Goal: Navigation & Orientation: Find specific page/section

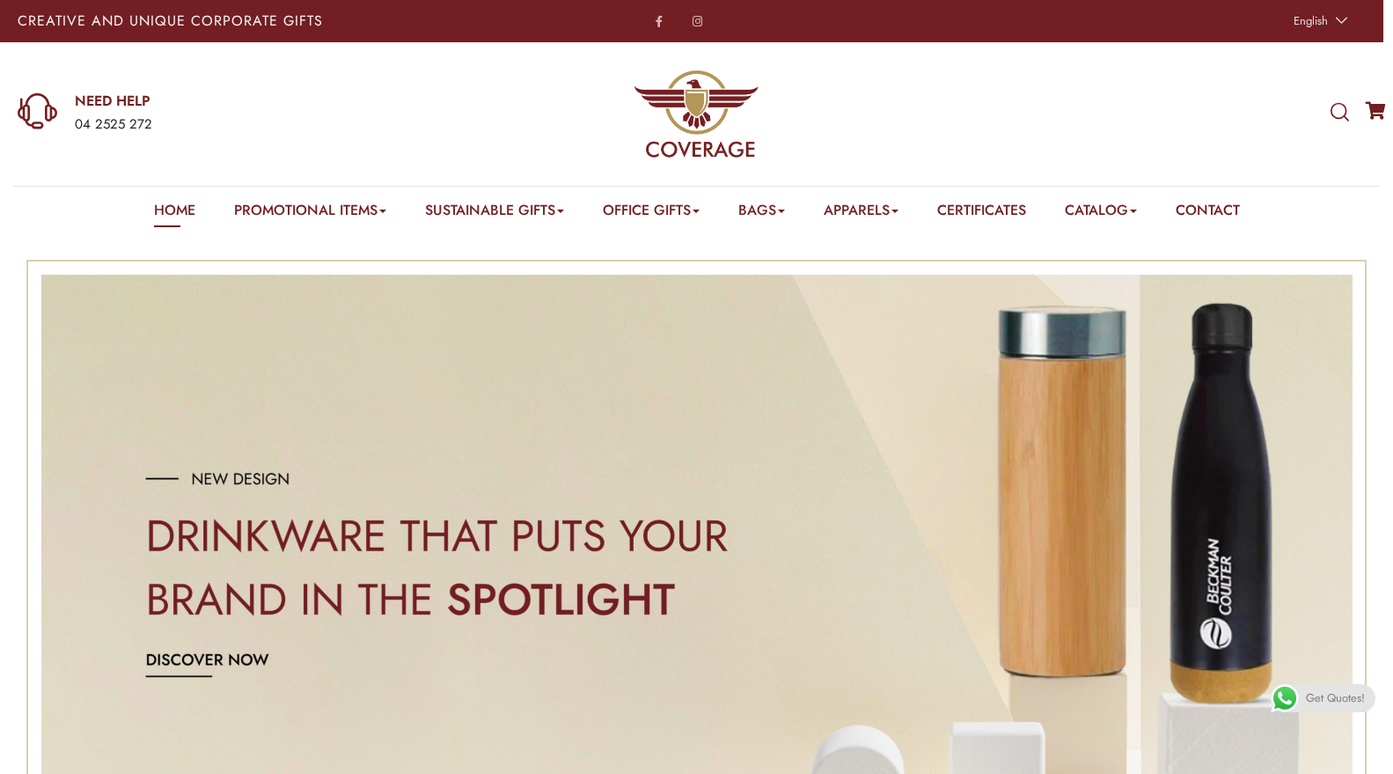
click at [1098, 253] on ul "2025 Catalog – Coverage [DATE] Gift Catalog" at bounding box center [1161, 277] width 192 height 100
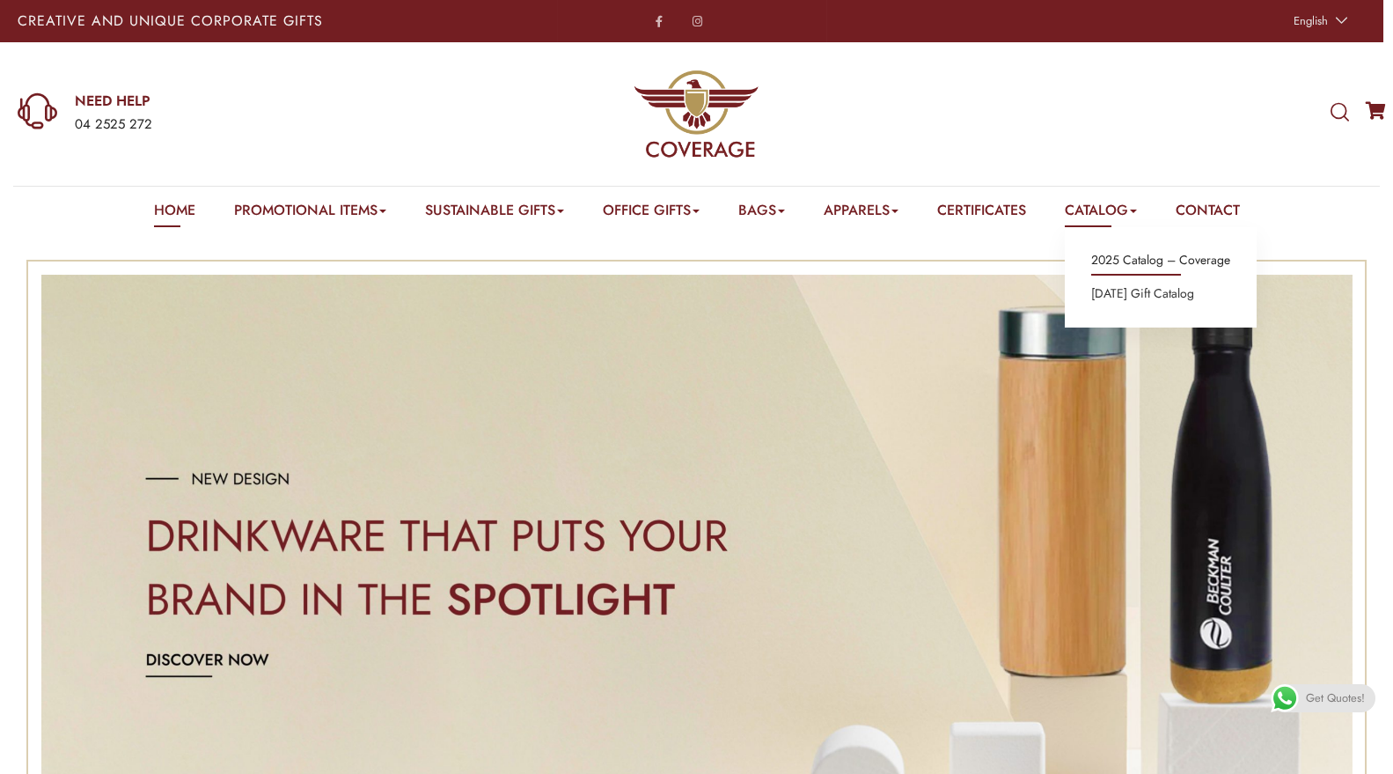
click at [1110, 263] on link "2025 Catalog – Coverage" at bounding box center [1161, 260] width 139 height 23
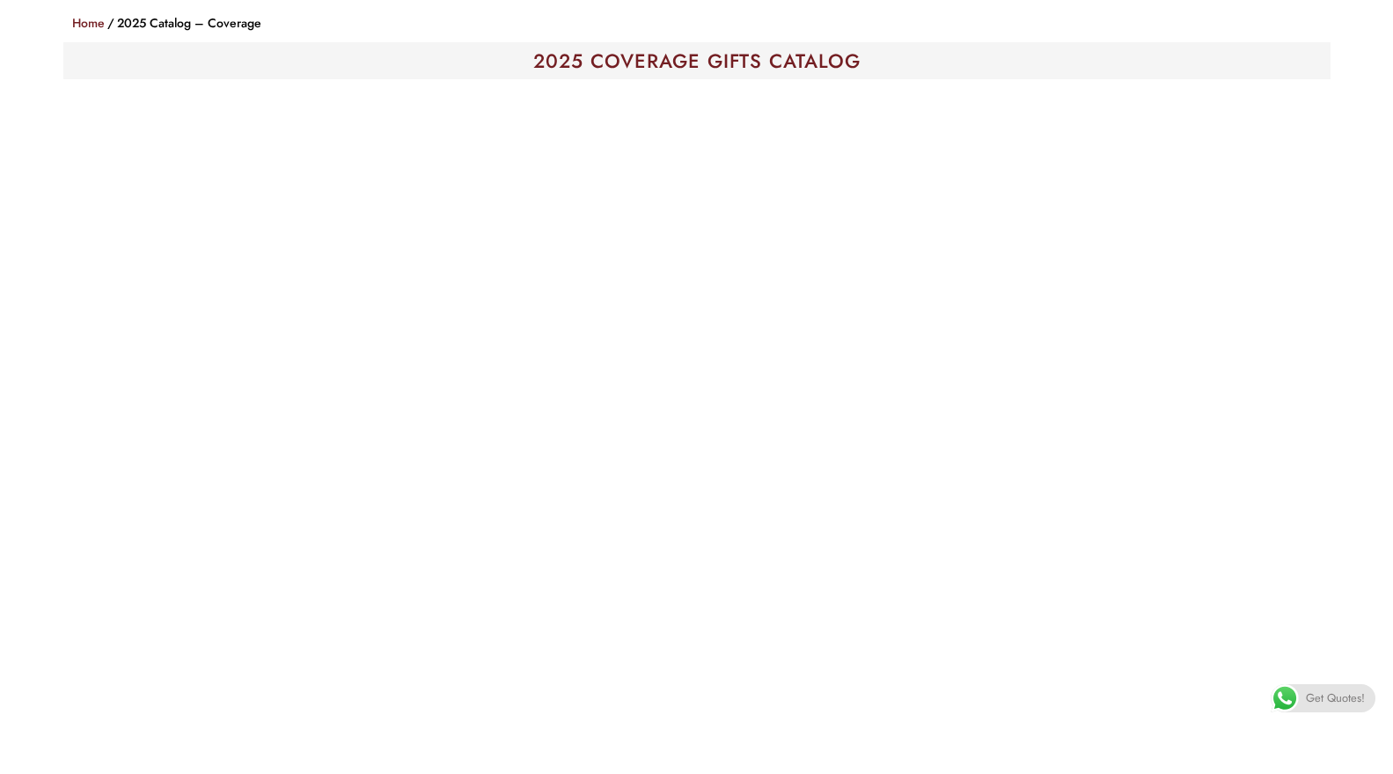
scroll to position [312, 0]
